Goal: Transaction & Acquisition: Purchase product/service

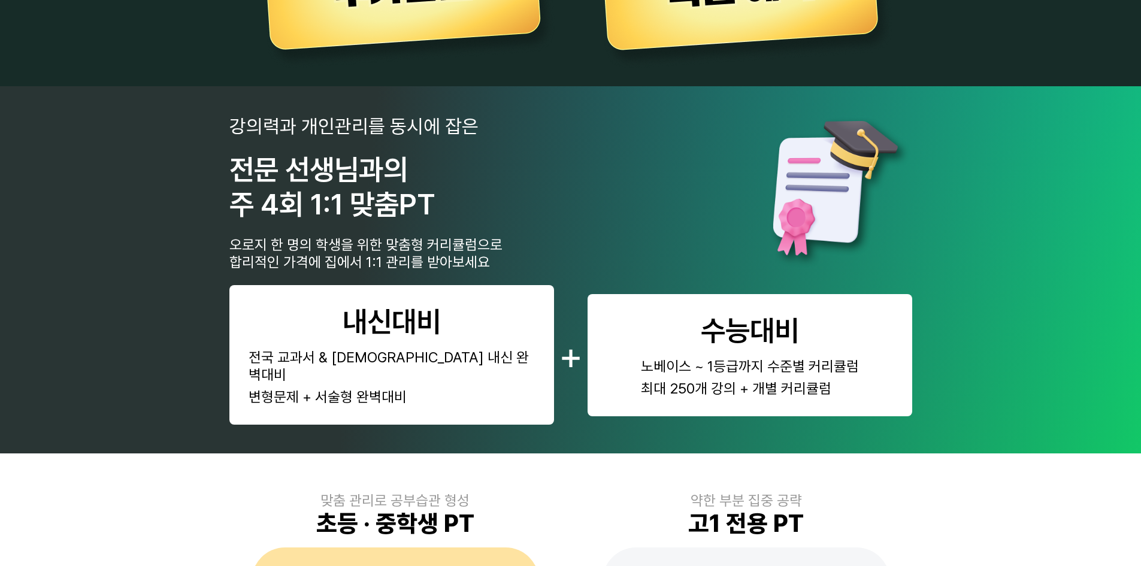
scroll to position [539, 0]
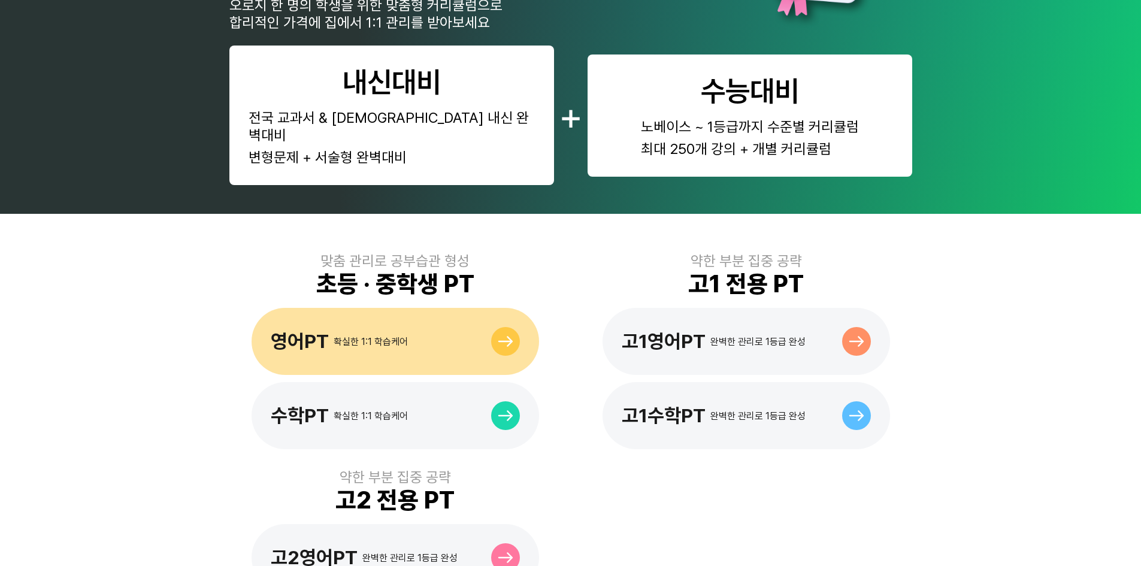
click at [395, 330] on div "영어PT 확실한 1:1 학습케어" at bounding box center [339, 341] width 137 height 23
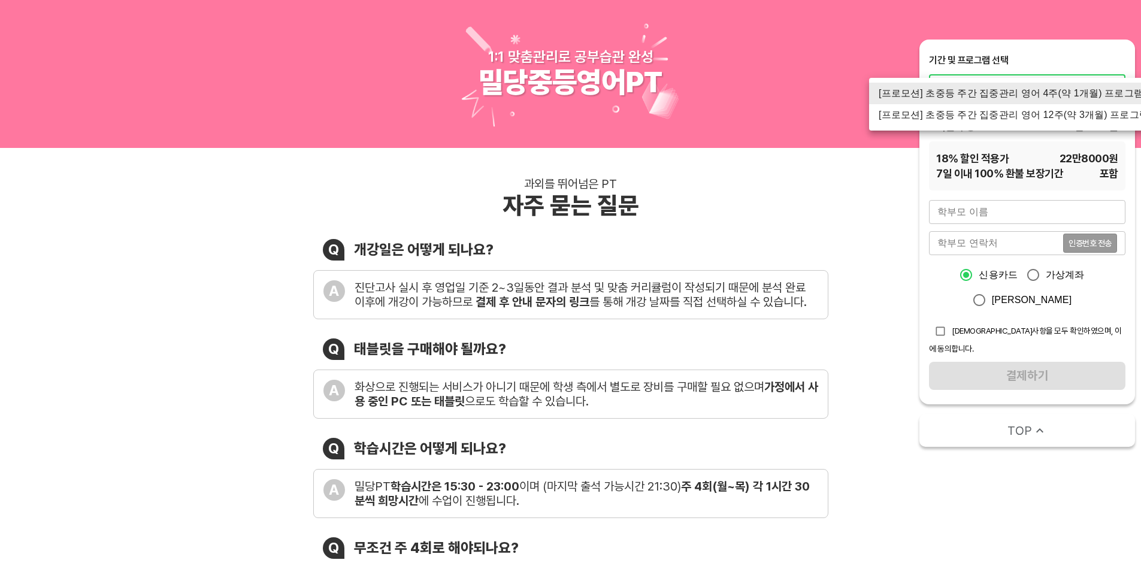
click at [1030, 121] on li "[프로모션] 초중등 주간 집중관리 영어 12주(약 3개월) 프로그램" at bounding box center [1013, 115] width 289 height 22
type input "1523"
